Goal: Task Accomplishment & Management: Manage account settings

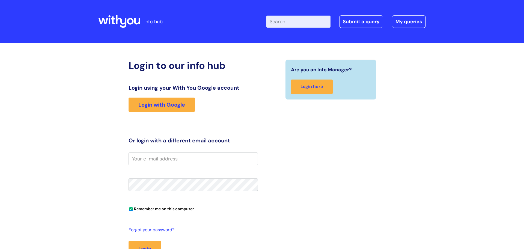
click at [172, 159] on input "email" at bounding box center [192, 158] width 129 height 13
type input "[PERSON_NAME][EMAIL_ADDRESS][PERSON_NAME][DOMAIN_NAME]"
click at [128, 240] on button "Login" at bounding box center [144, 248] width 32 height 16
